Goal: Information Seeking & Learning: Learn about a topic

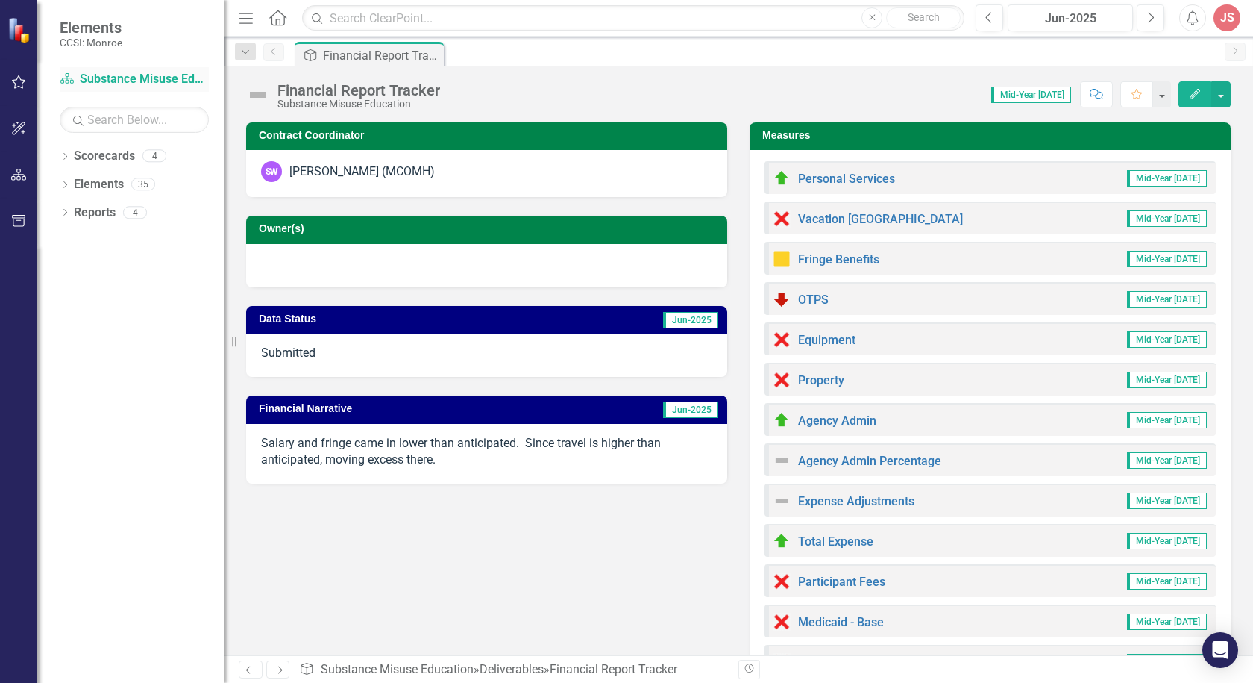
click at [129, 78] on link "Scorecard Substance Misuse Education" at bounding box center [134, 79] width 149 height 17
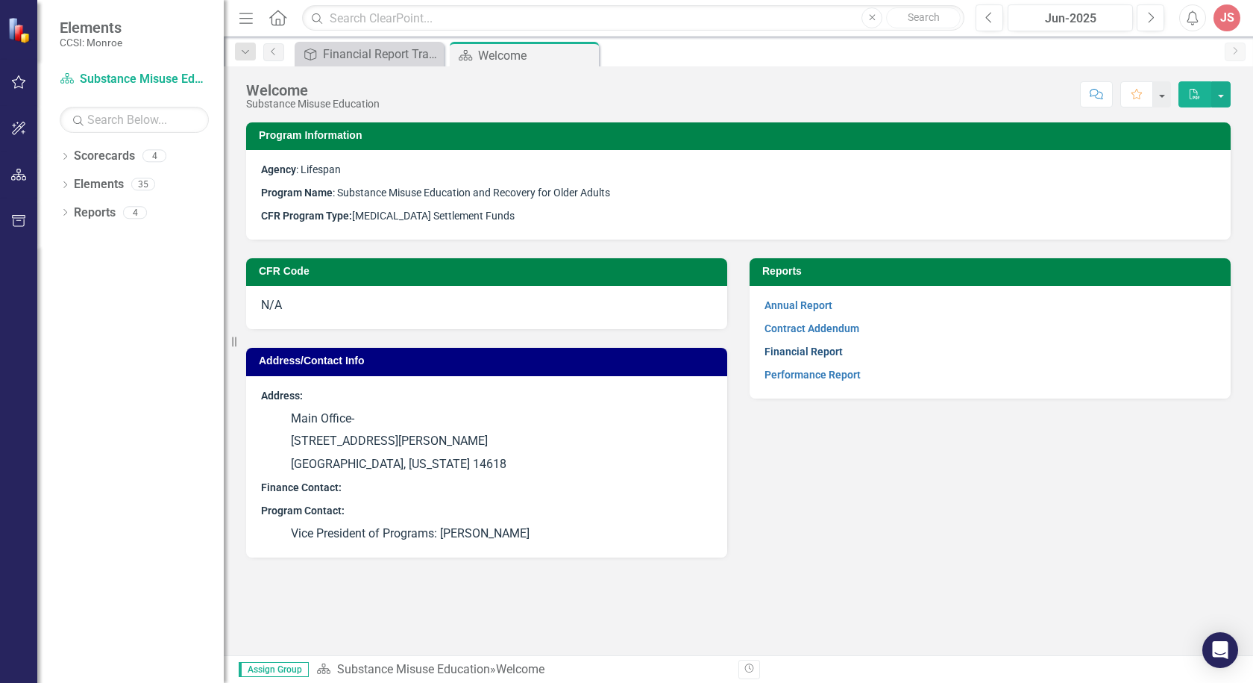
click at [795, 347] on link "Financial Report" at bounding box center [804, 351] width 78 height 12
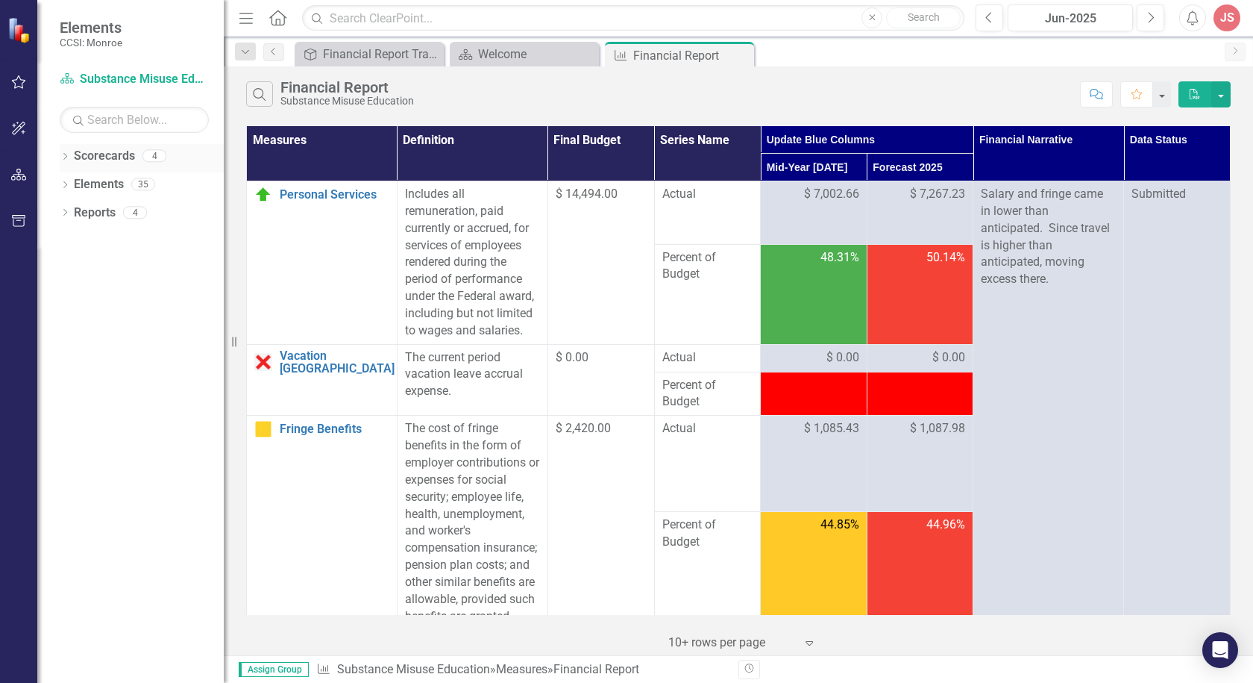
click at [68, 154] on icon "Dropdown" at bounding box center [65, 158] width 10 height 8
click at [68, 154] on icon at bounding box center [64, 156] width 7 height 4
click at [64, 211] on icon "Dropdown" at bounding box center [65, 214] width 10 height 8
click at [69, 296] on icon "Dropdown" at bounding box center [70, 294] width 8 height 10
click at [69, 296] on icon "Dropdown" at bounding box center [71, 296] width 10 height 8
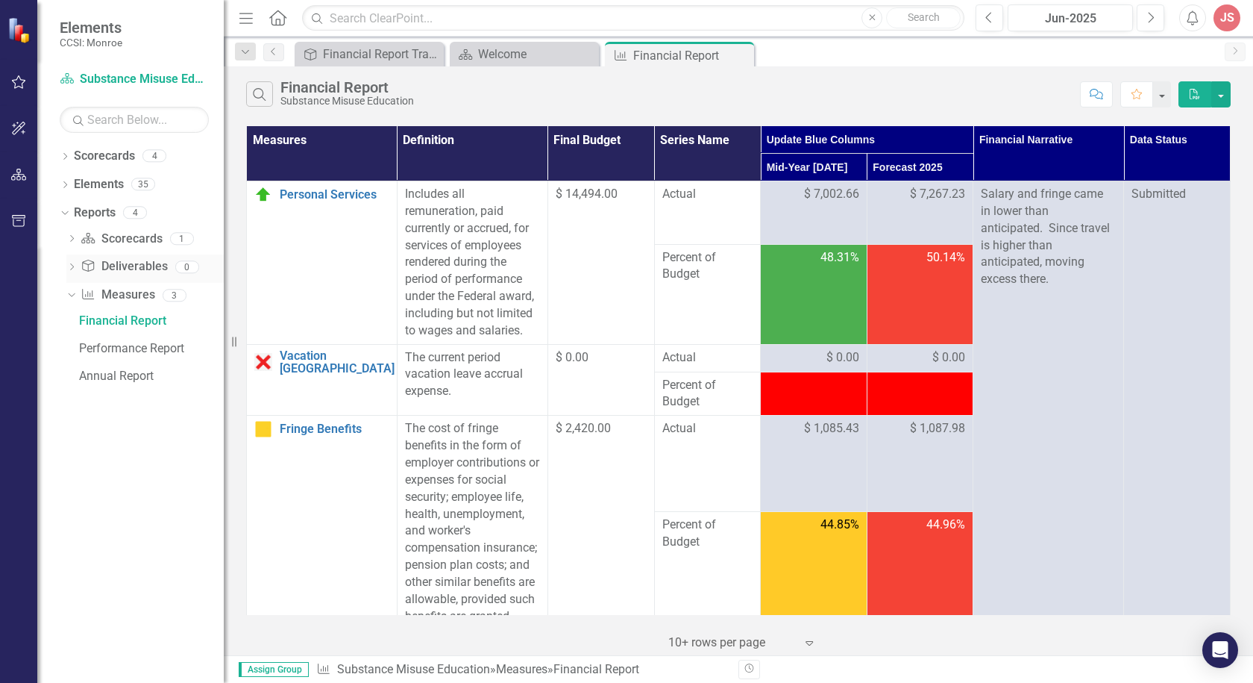
click at [75, 263] on div "Dropdown" at bounding box center [71, 269] width 10 height 13
click at [75, 263] on div "Dropdown" at bounding box center [69, 266] width 13 height 10
click at [72, 239] on icon "Dropdown" at bounding box center [71, 240] width 10 height 8
click at [122, 238] on link "Scorecard Scorecards" at bounding box center [121, 238] width 81 height 17
click at [115, 265] on div "Welcome" at bounding box center [151, 264] width 145 height 13
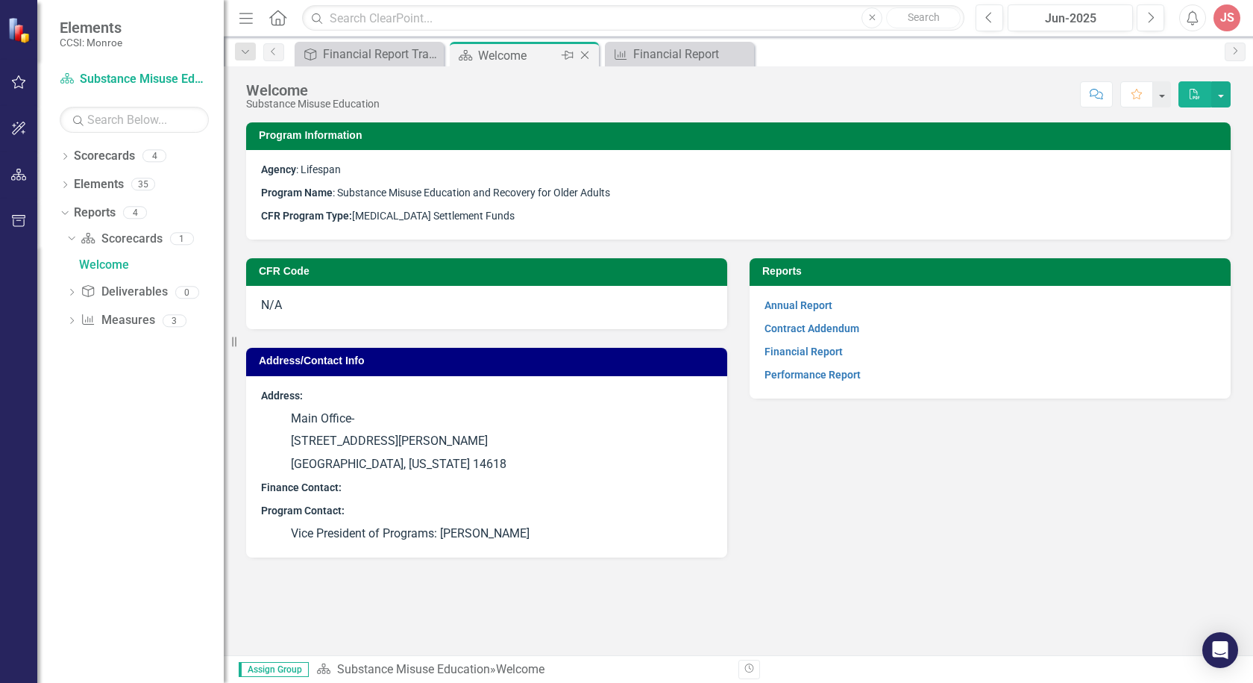
click at [586, 56] on icon "Close" at bounding box center [584, 55] width 15 height 12
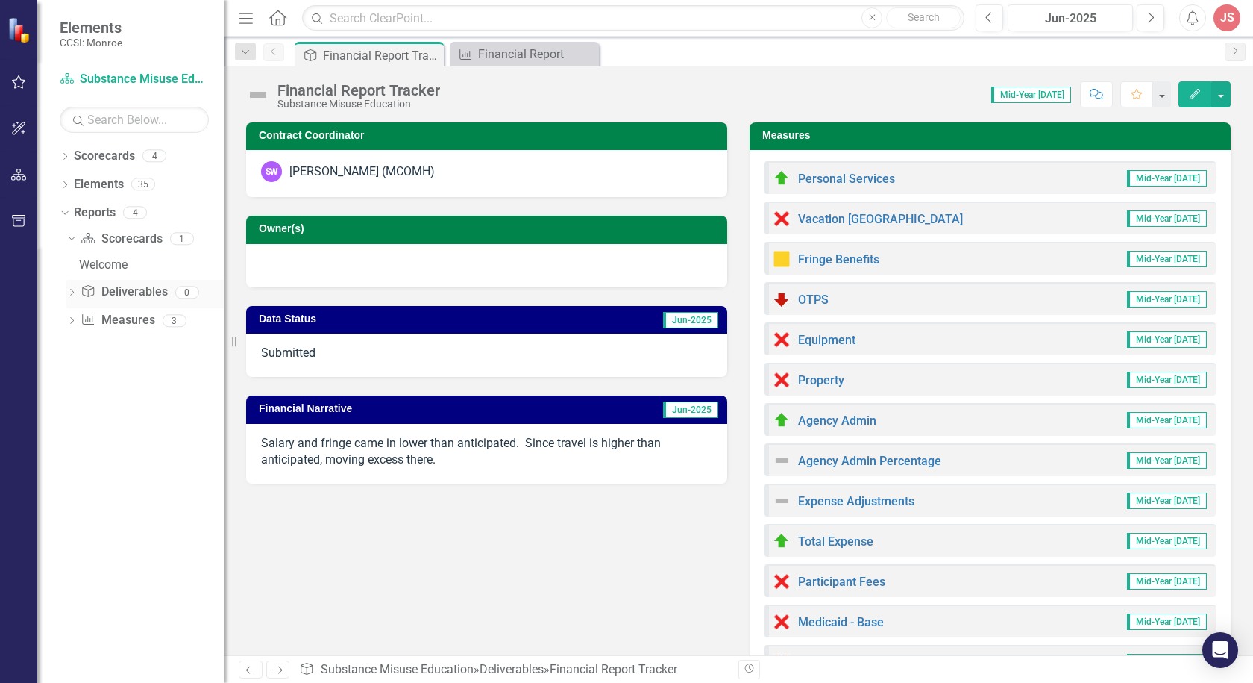
click at [74, 292] on icon "Dropdown" at bounding box center [71, 293] width 10 height 8
click at [72, 292] on icon "Dropdown" at bounding box center [71, 294] width 10 height 8
click at [103, 316] on div "Financial Report" at bounding box center [151, 320] width 145 height 13
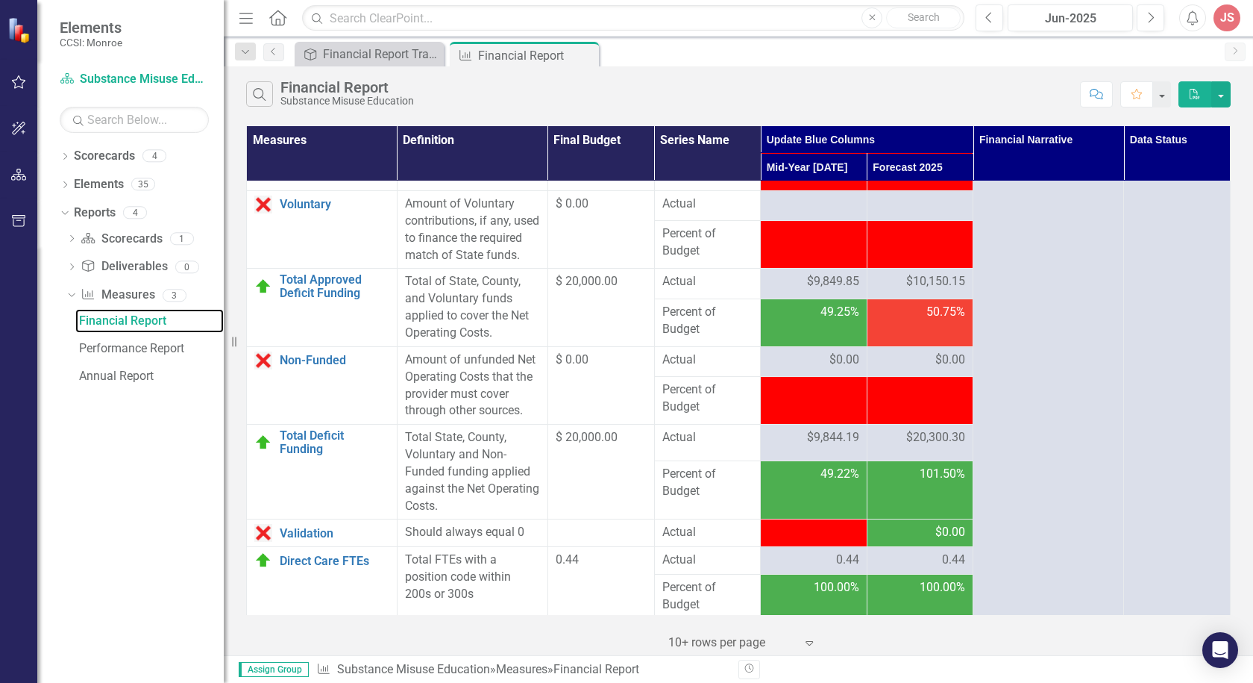
scroll to position [2553, 0]
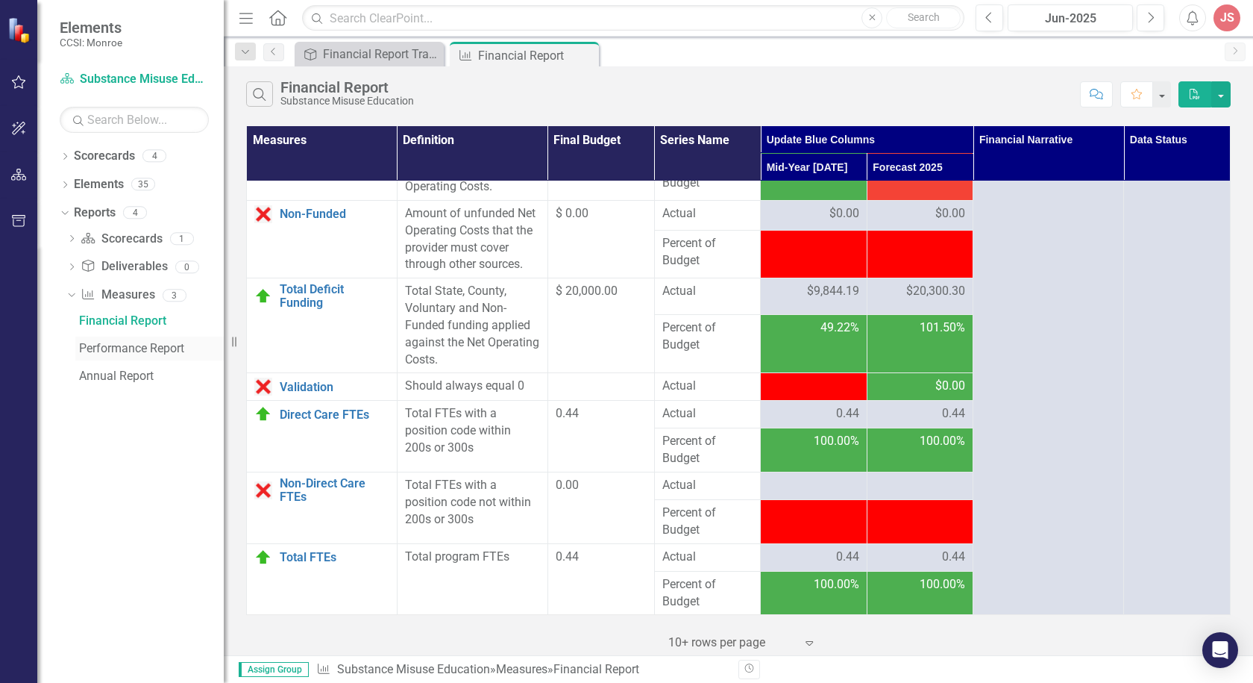
click at [84, 348] on div "Performance Report" at bounding box center [151, 348] width 145 height 13
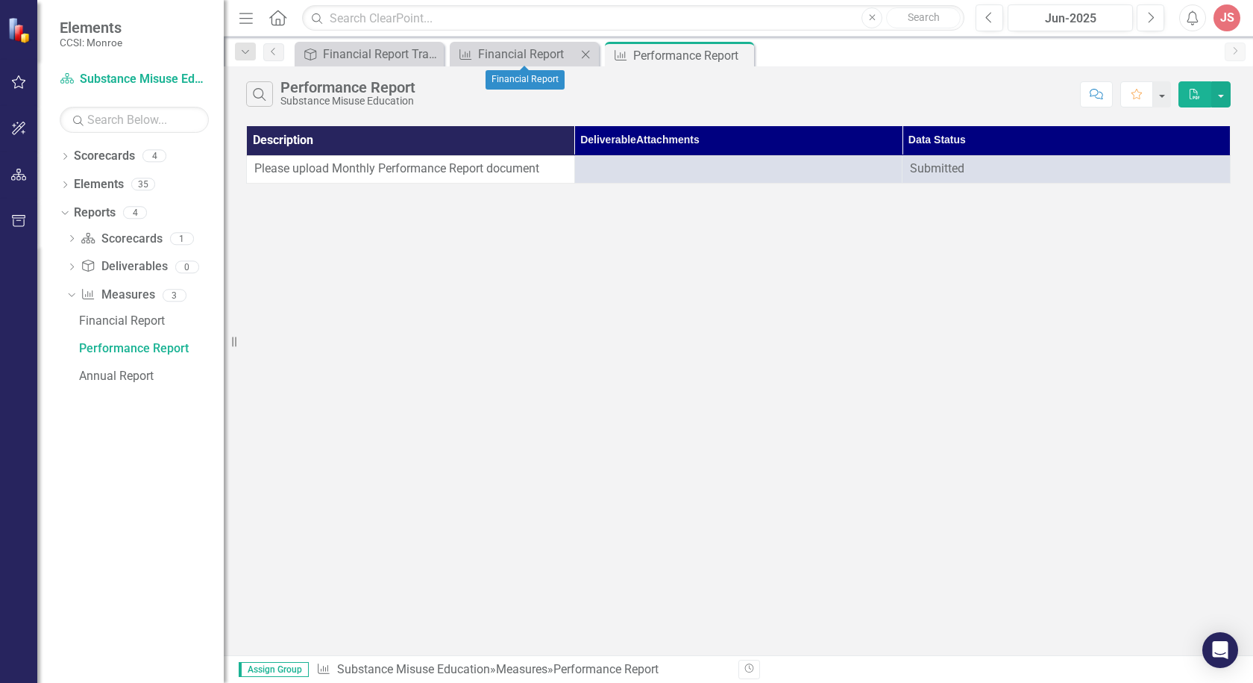
click at [584, 51] on icon "Close" at bounding box center [585, 54] width 15 height 12
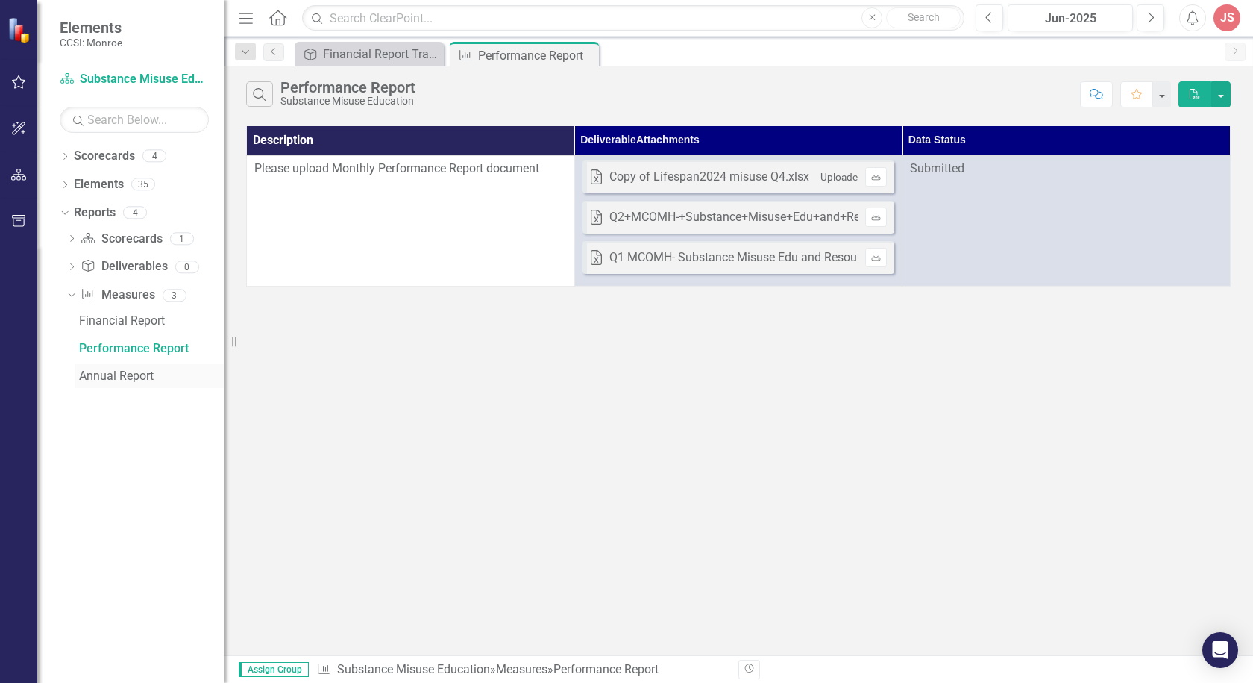
click at [122, 374] on div "Annual Report" at bounding box center [151, 375] width 145 height 13
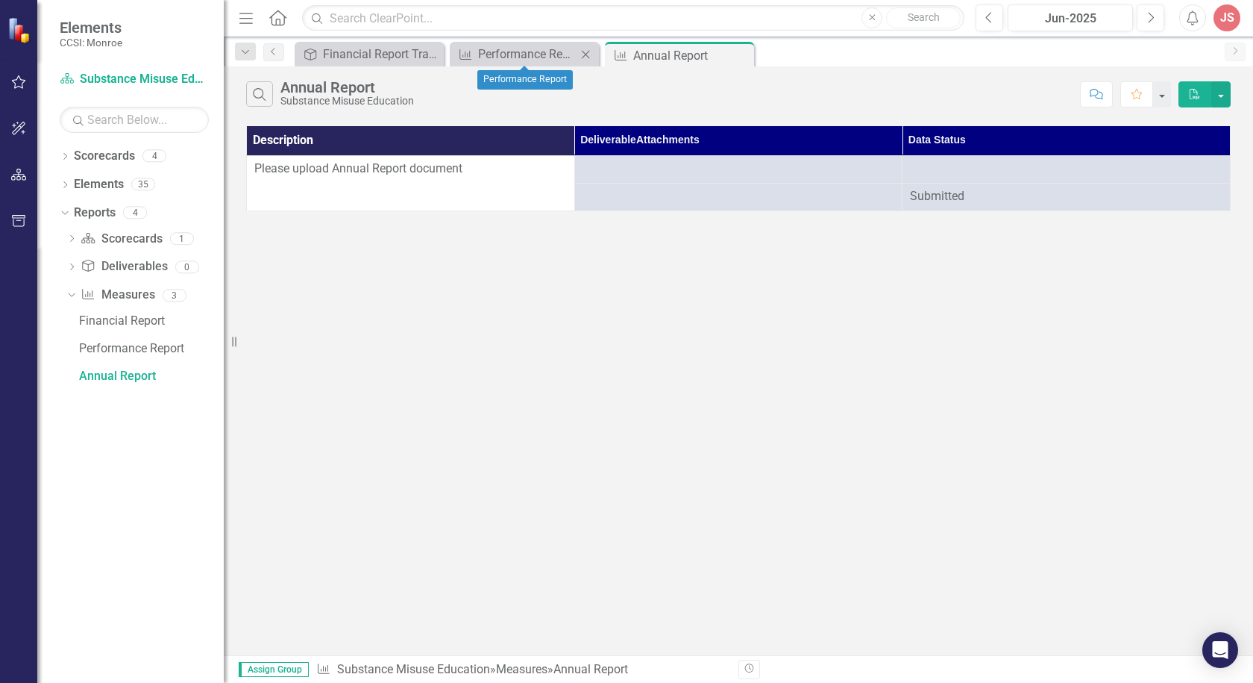
click at [588, 52] on icon at bounding box center [586, 54] width 8 height 8
drag, startPoint x: 588, startPoint y: 52, endPoint x: 189, endPoint y: 386, distance: 520.5
click at [0, 0] on icon at bounding box center [0, 0] width 0 height 0
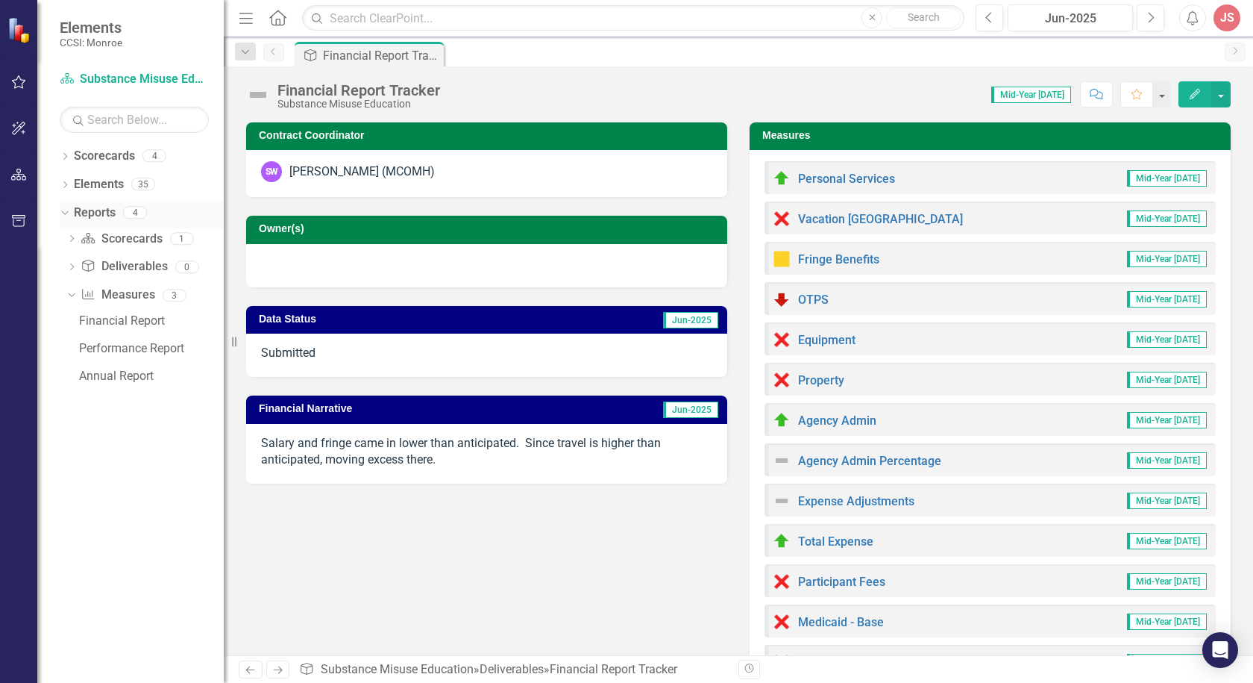
click at [60, 209] on icon "Dropdown" at bounding box center [63, 212] width 8 height 10
click at [62, 183] on icon "Dropdown" at bounding box center [65, 186] width 10 height 8
click at [62, 183] on icon "Dropdown" at bounding box center [63, 183] width 8 height 10
click at [63, 157] on icon "Dropdown" at bounding box center [65, 158] width 10 height 8
click at [71, 183] on icon "Dropdown" at bounding box center [72, 183] width 11 height 9
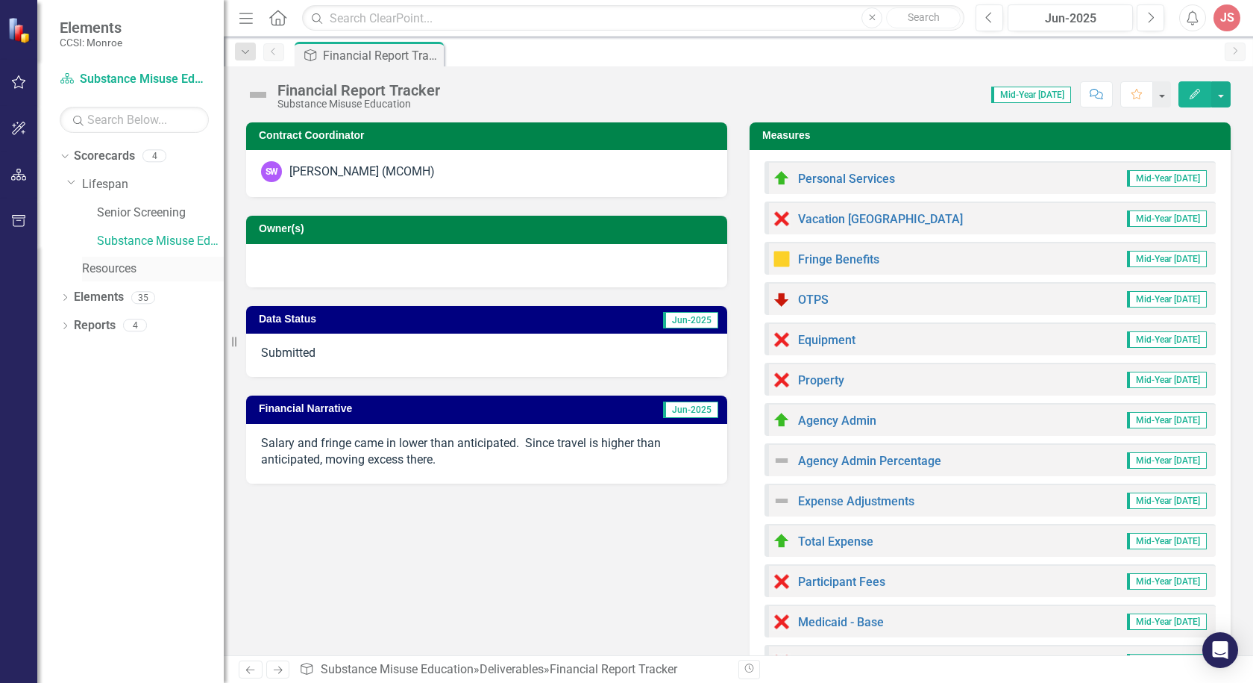
click at [116, 259] on div "Resources" at bounding box center [153, 269] width 142 height 25
click at [72, 185] on icon "Dropdown" at bounding box center [71, 181] width 9 height 11
click at [65, 243] on icon "Dropdown" at bounding box center [65, 242] width 10 height 8
click at [68, 266] on icon "Dropdown" at bounding box center [72, 270] width 10 height 8
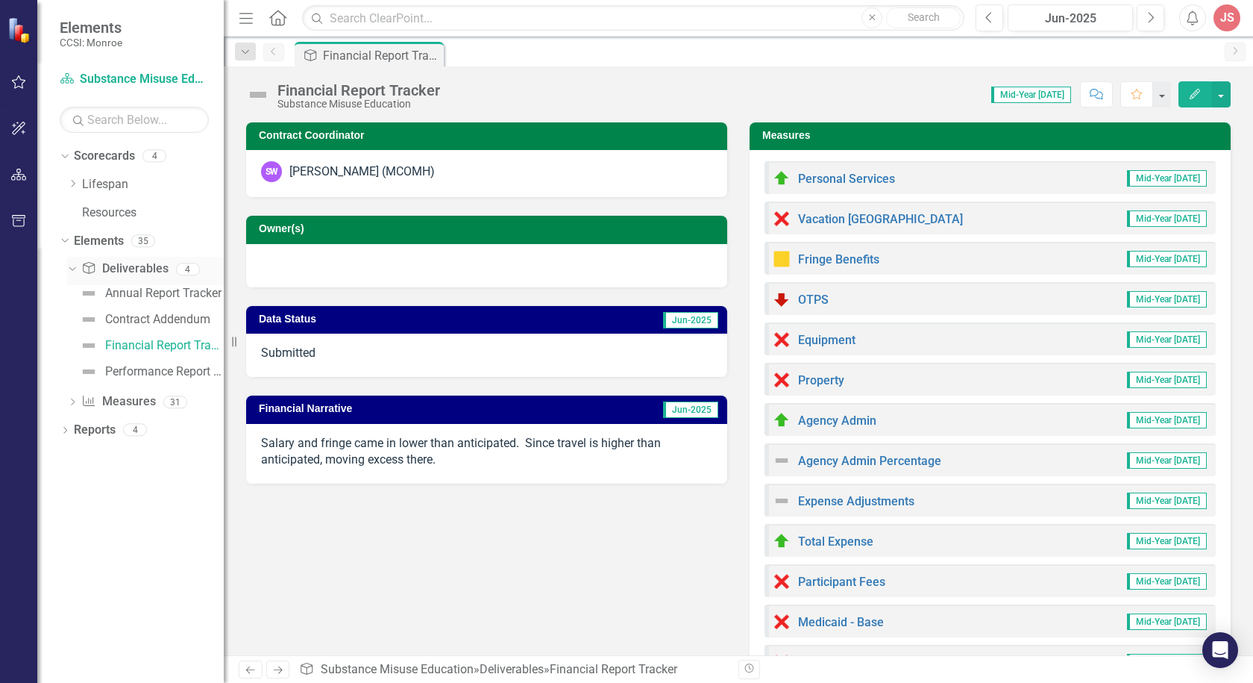
click at [71, 268] on icon "Dropdown" at bounding box center [70, 268] width 8 height 10
click at [71, 268] on icon "Dropdown" at bounding box center [72, 270] width 10 height 8
click at [69, 267] on icon "Dropdown" at bounding box center [70, 268] width 8 height 10
click at [72, 300] on icon "Dropdown" at bounding box center [72, 299] width 10 height 8
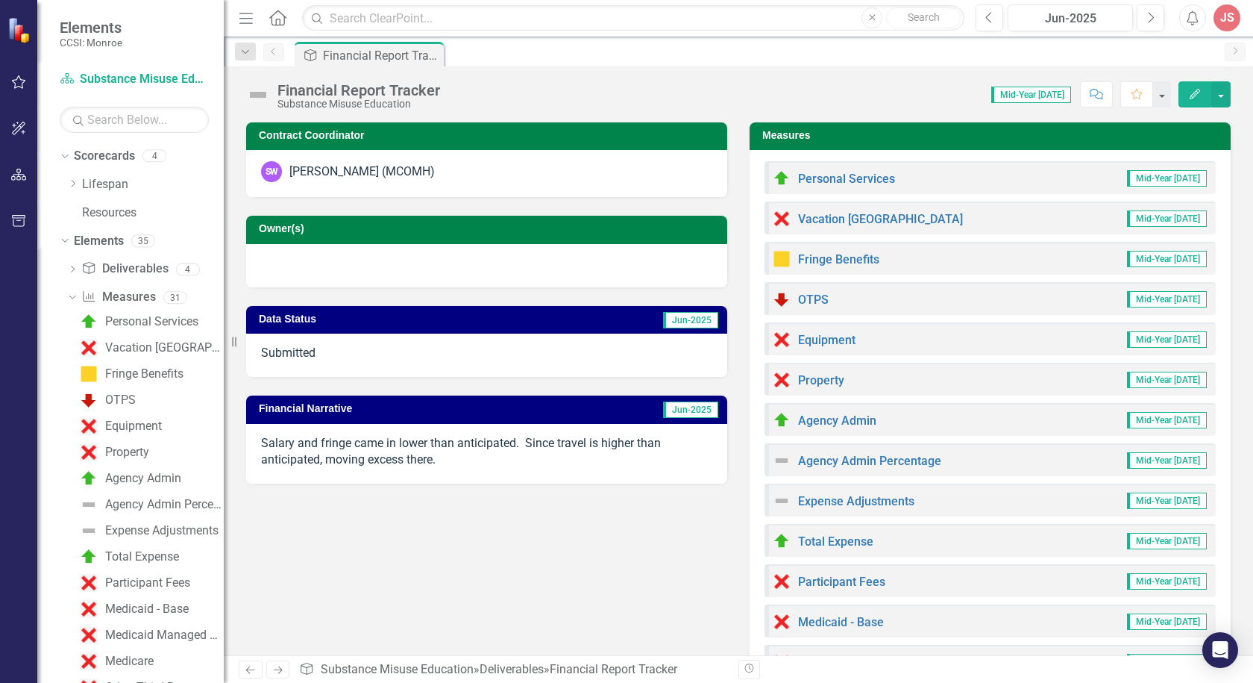
click at [585, 71] on div "Financial Report Tracker Substance Misuse Education Score: 0.00 Mid-Year [DATE]…" at bounding box center [738, 88] width 1029 height 45
